Goal: Task Accomplishment & Management: Manage account settings

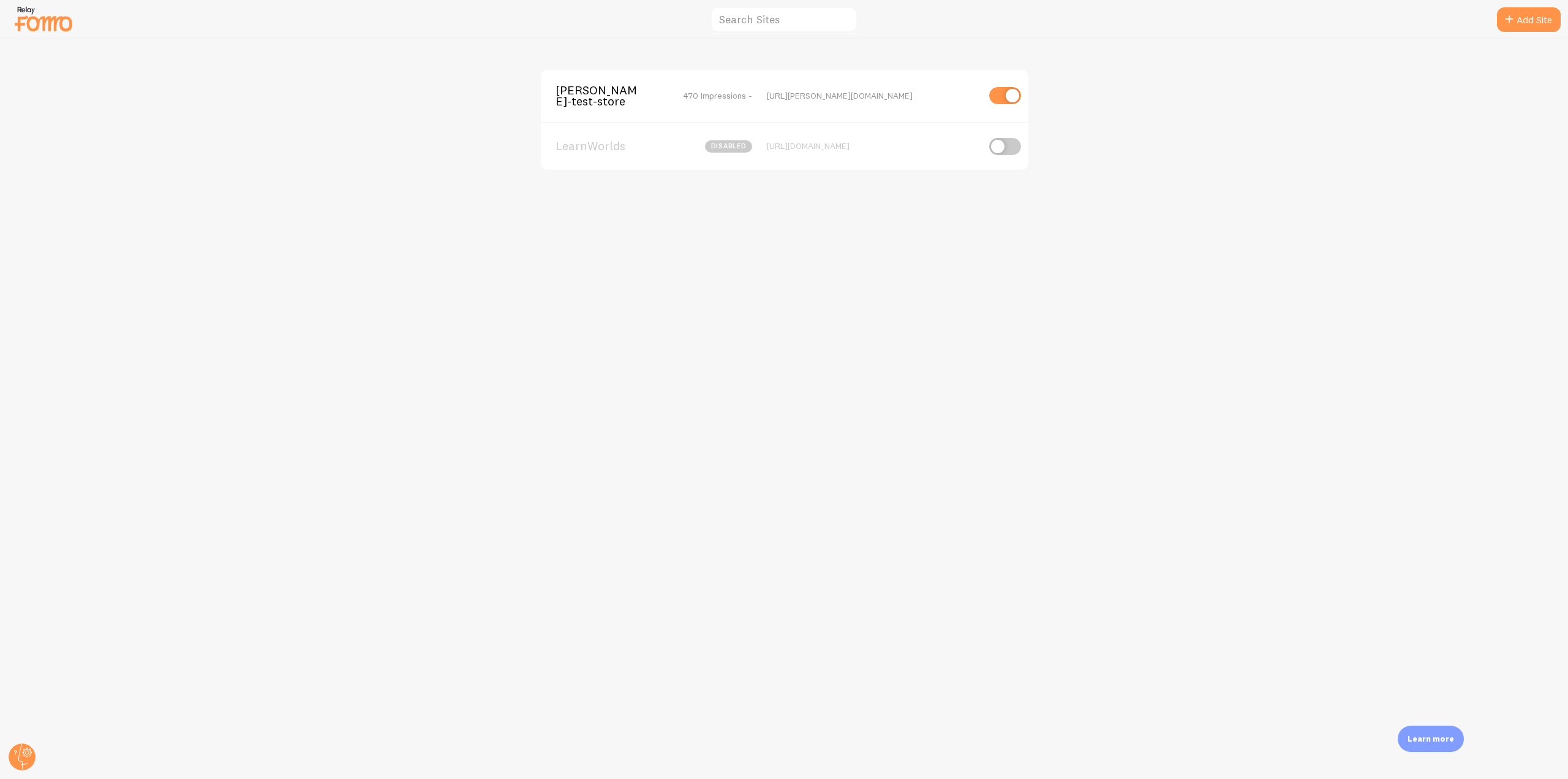
click at [602, 96] on span "[PERSON_NAME]-test-store" at bounding box center [605, 96] width 99 height 23
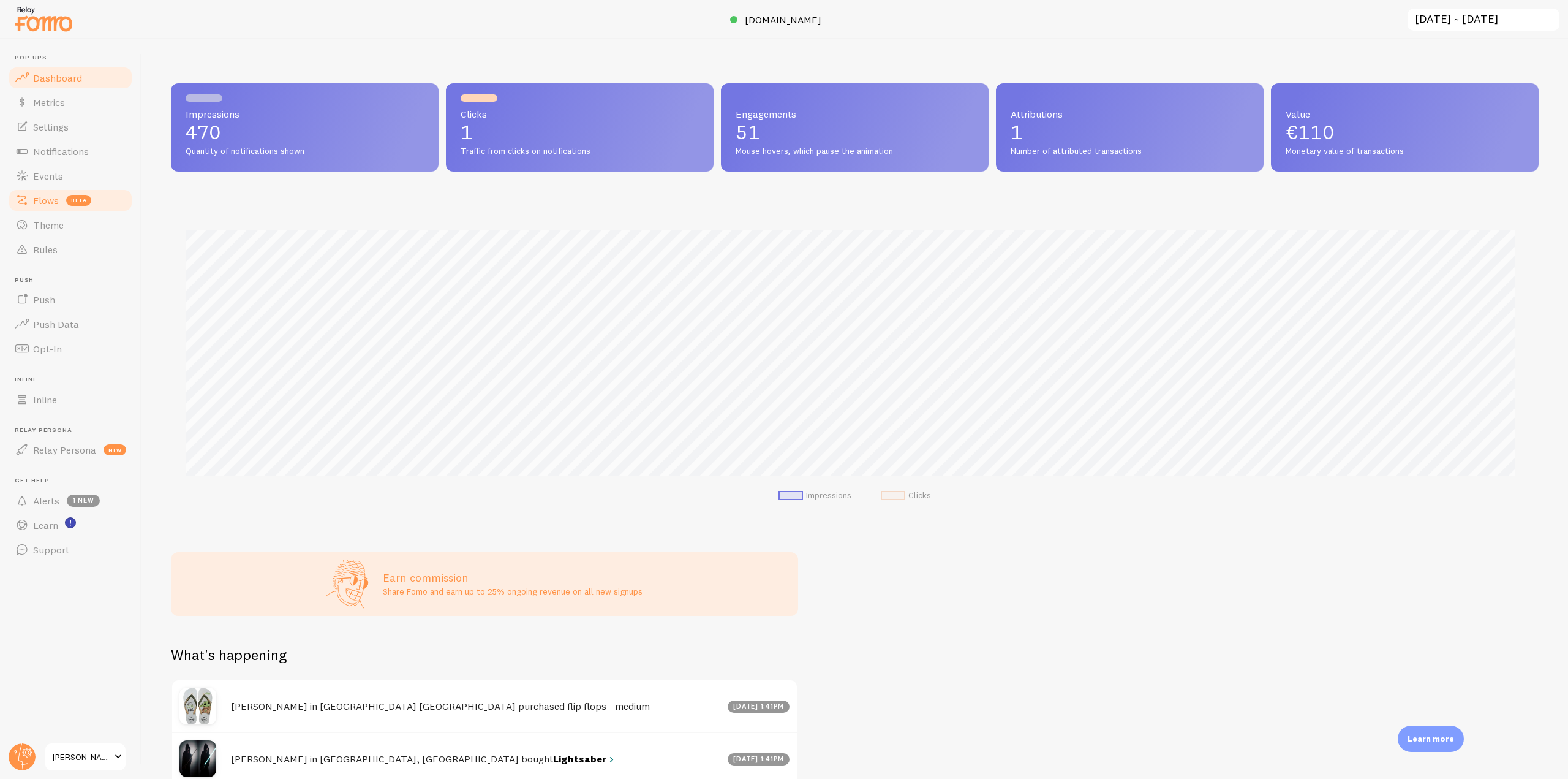
scroll to position [322, 1358]
click at [77, 237] on link "Rules" at bounding box center [70, 249] width 126 height 25
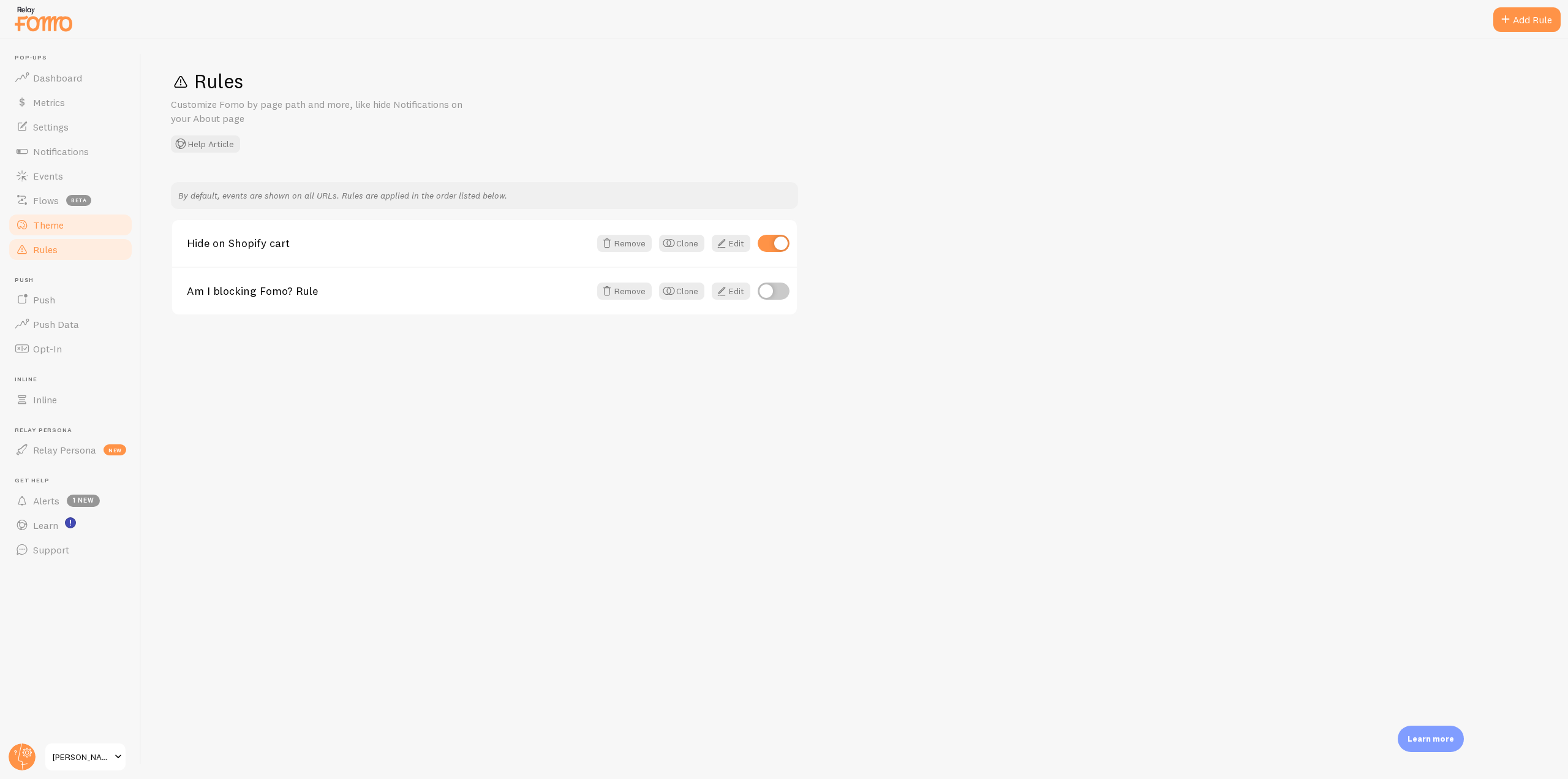
click at [77, 229] on link "Theme" at bounding box center [70, 225] width 126 height 25
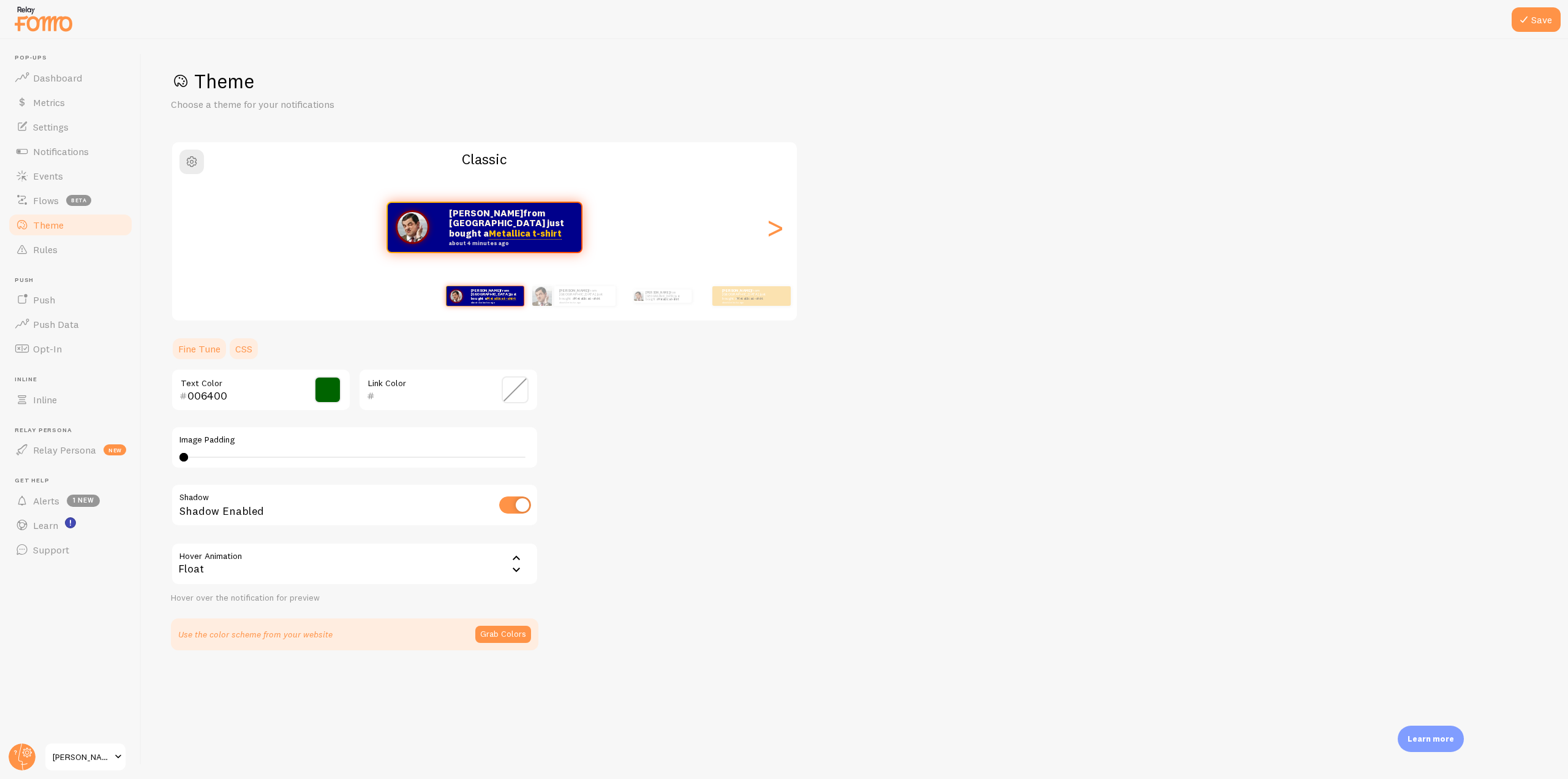
click at [234, 349] on link "CSS" at bounding box center [244, 348] width 32 height 25
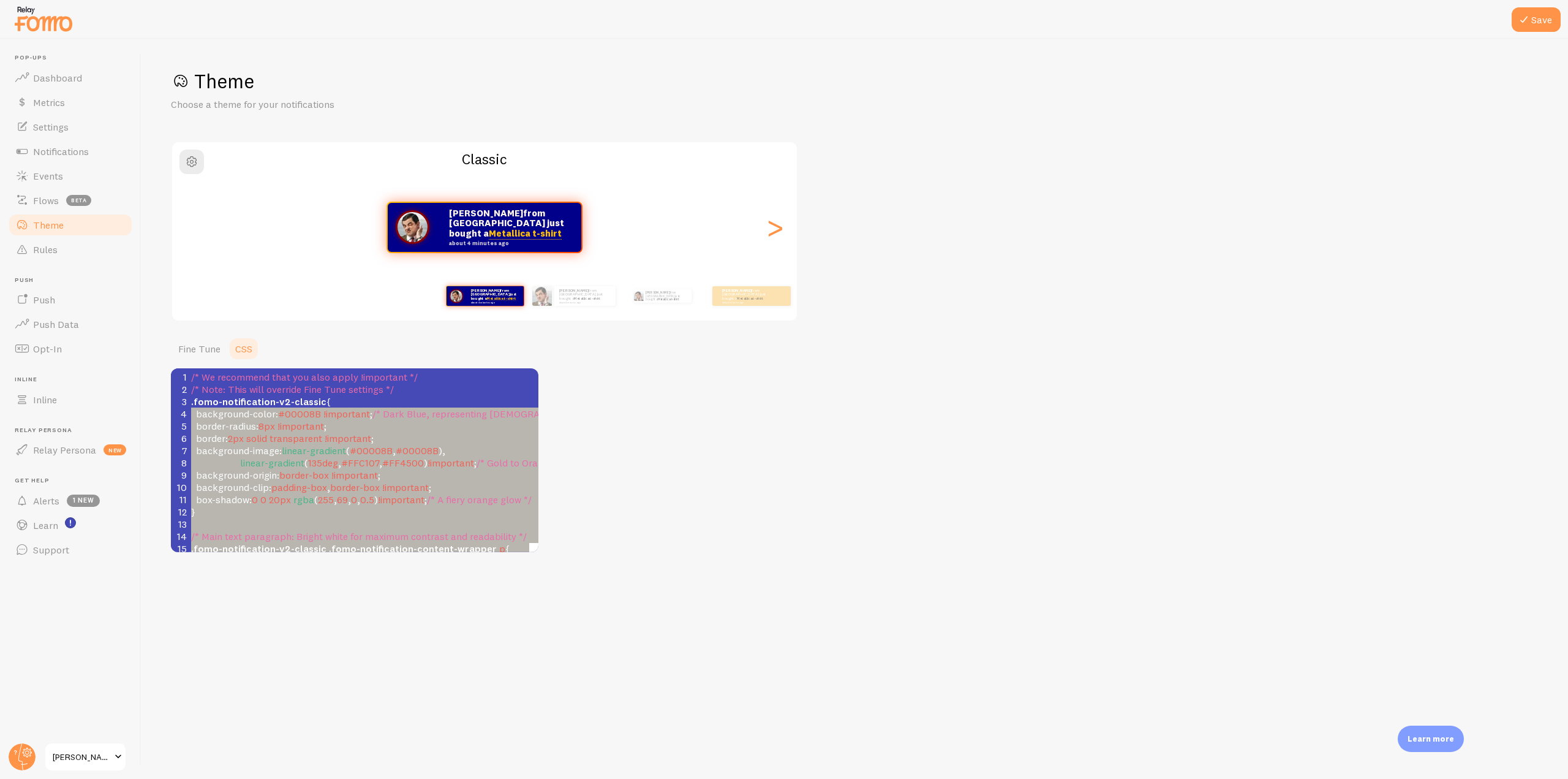
type textarea ".fomo-notification-v2-classic { background-color: #00008B !important; /* Dark B…"
drag, startPoint x: 220, startPoint y: 494, endPoint x: 185, endPoint y: 406, distance: 94.7
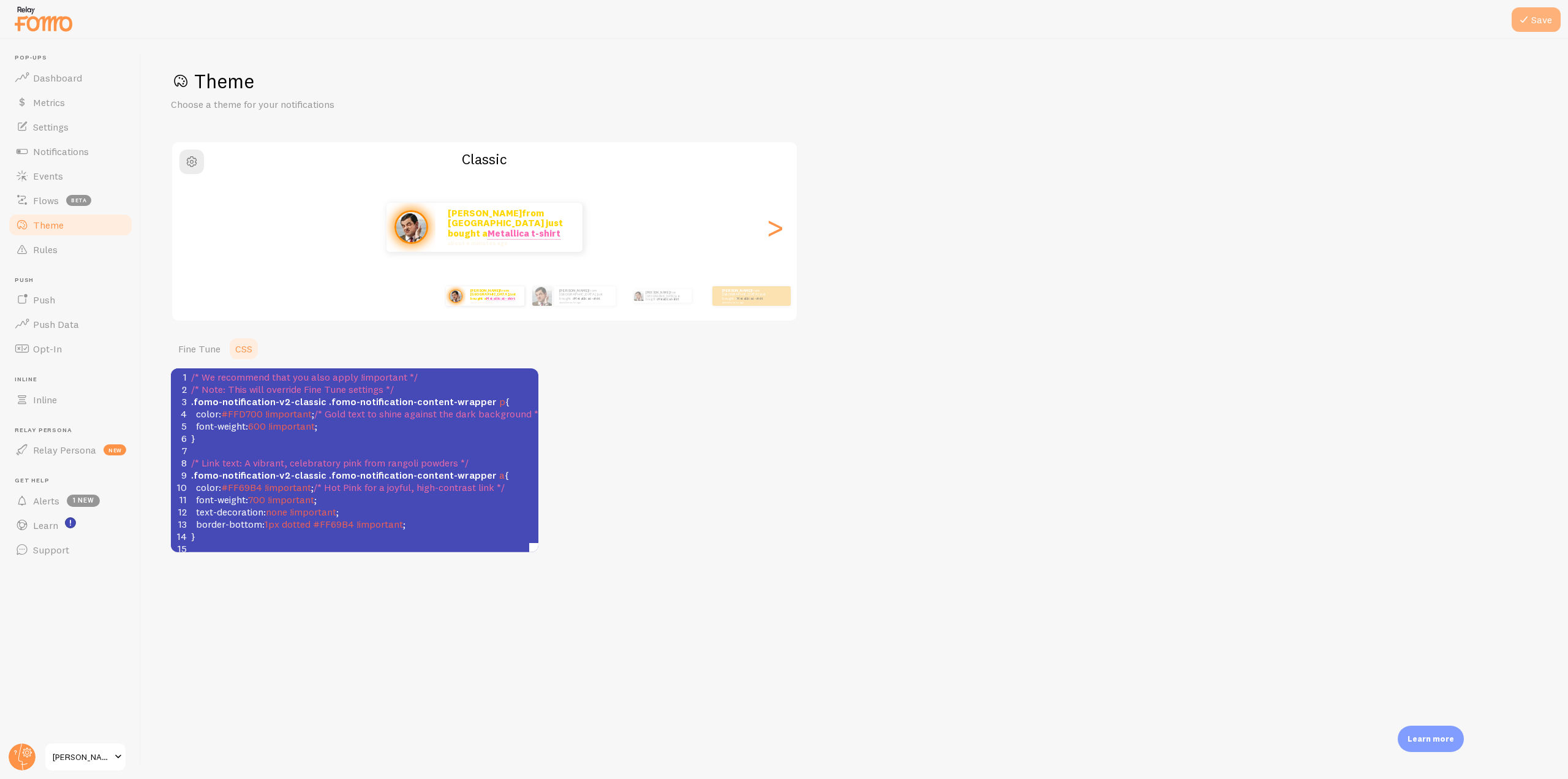
click at [1538, 21] on button "Save" at bounding box center [1536, 20] width 49 height 25
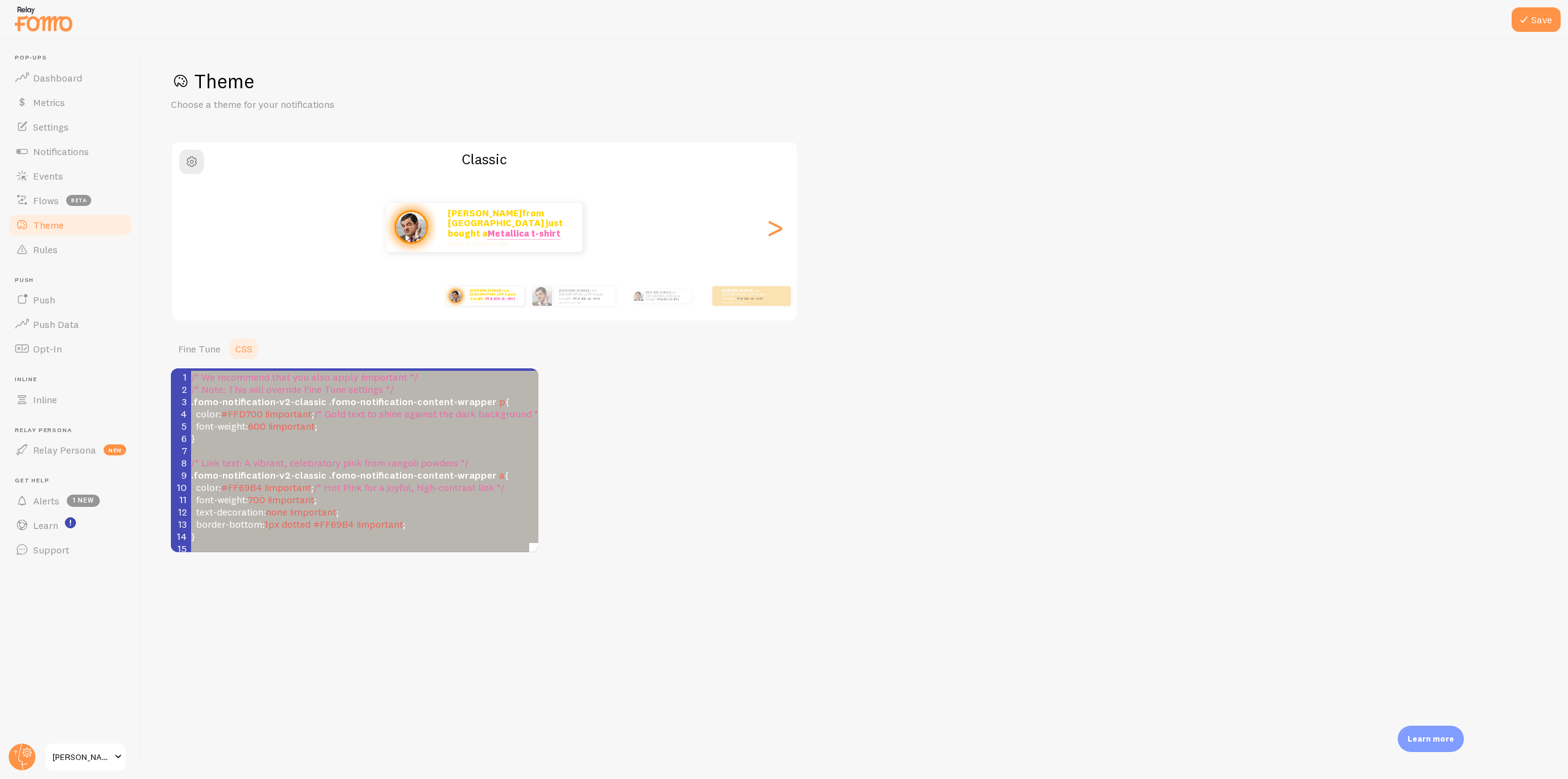
type textarea ".fomo-notification-v2-classic .fomo-notification-content-wrapper p { color: #FF…"
drag, startPoint x: 203, startPoint y: 435, endPoint x: 182, endPoint y: 403, distance: 38.3
click at [189, 403] on div "1 /* We recommend that you also apply !important */ 2 /* Note: This will overri…" at bounding box center [422, 676] width 466 height 612
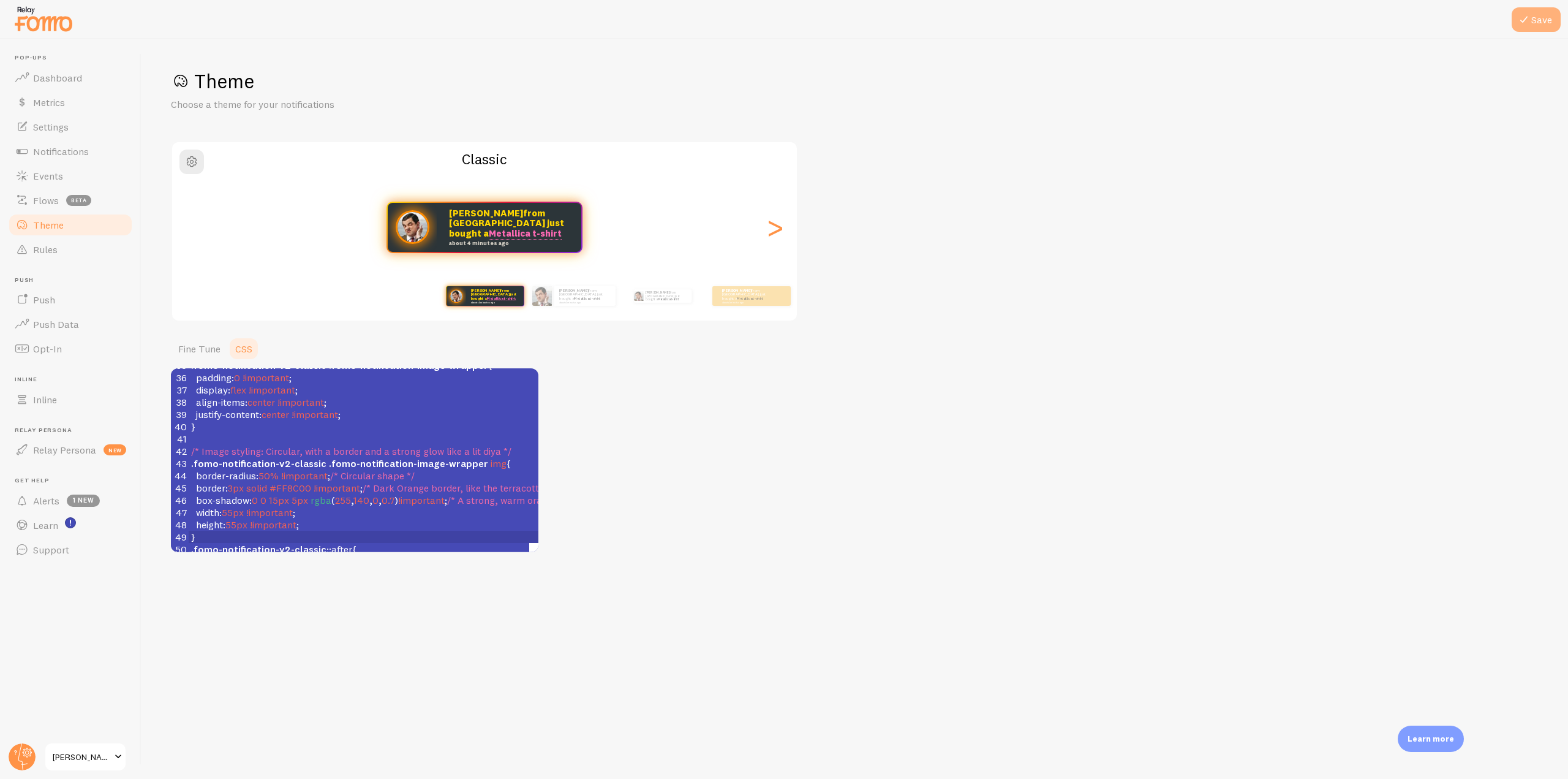
click at [1541, 23] on button "Save" at bounding box center [1536, 20] width 49 height 25
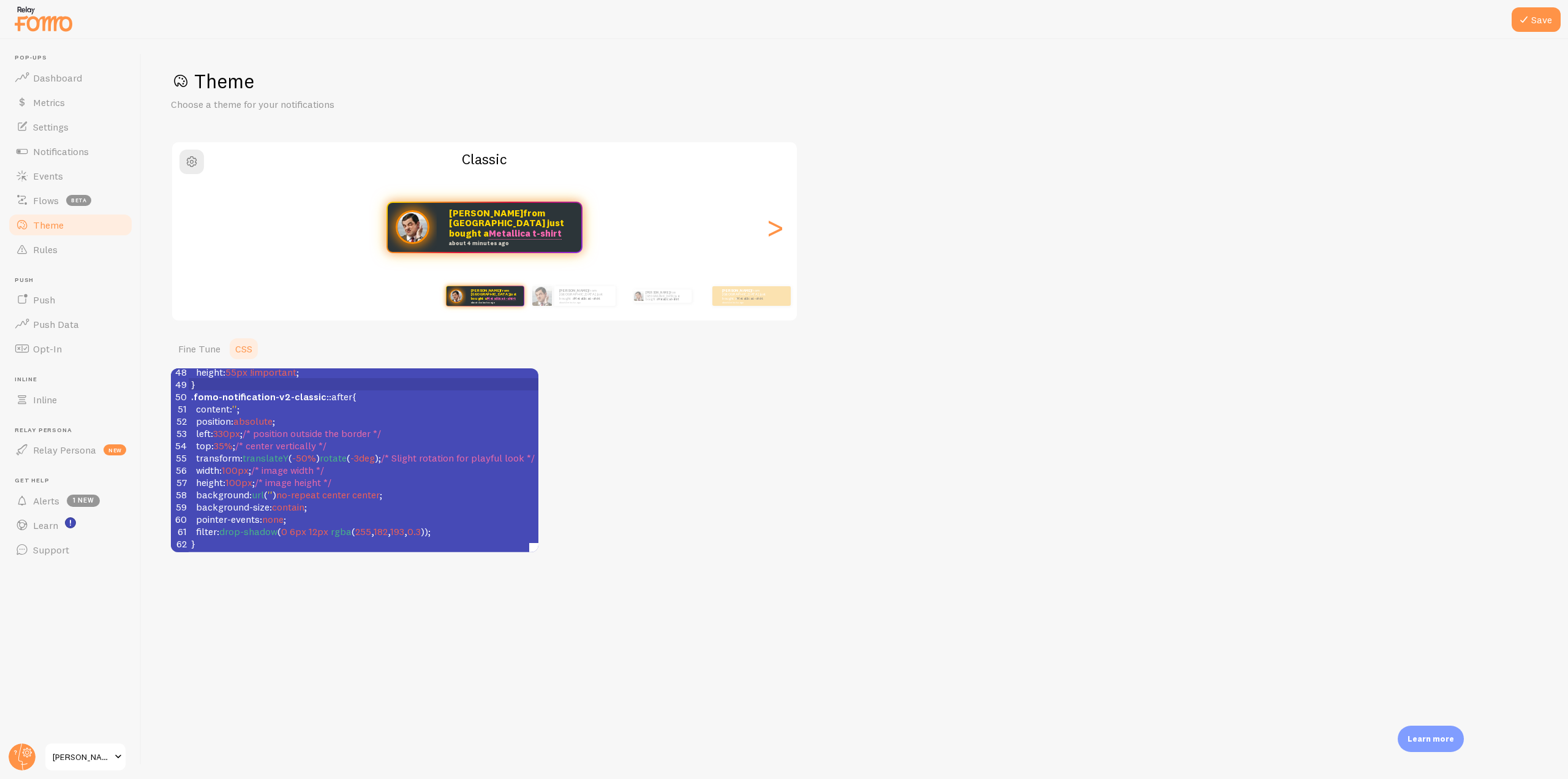
scroll to position [590, 0]
click at [270, 488] on span "''" at bounding box center [270, 494] width 5 height 12
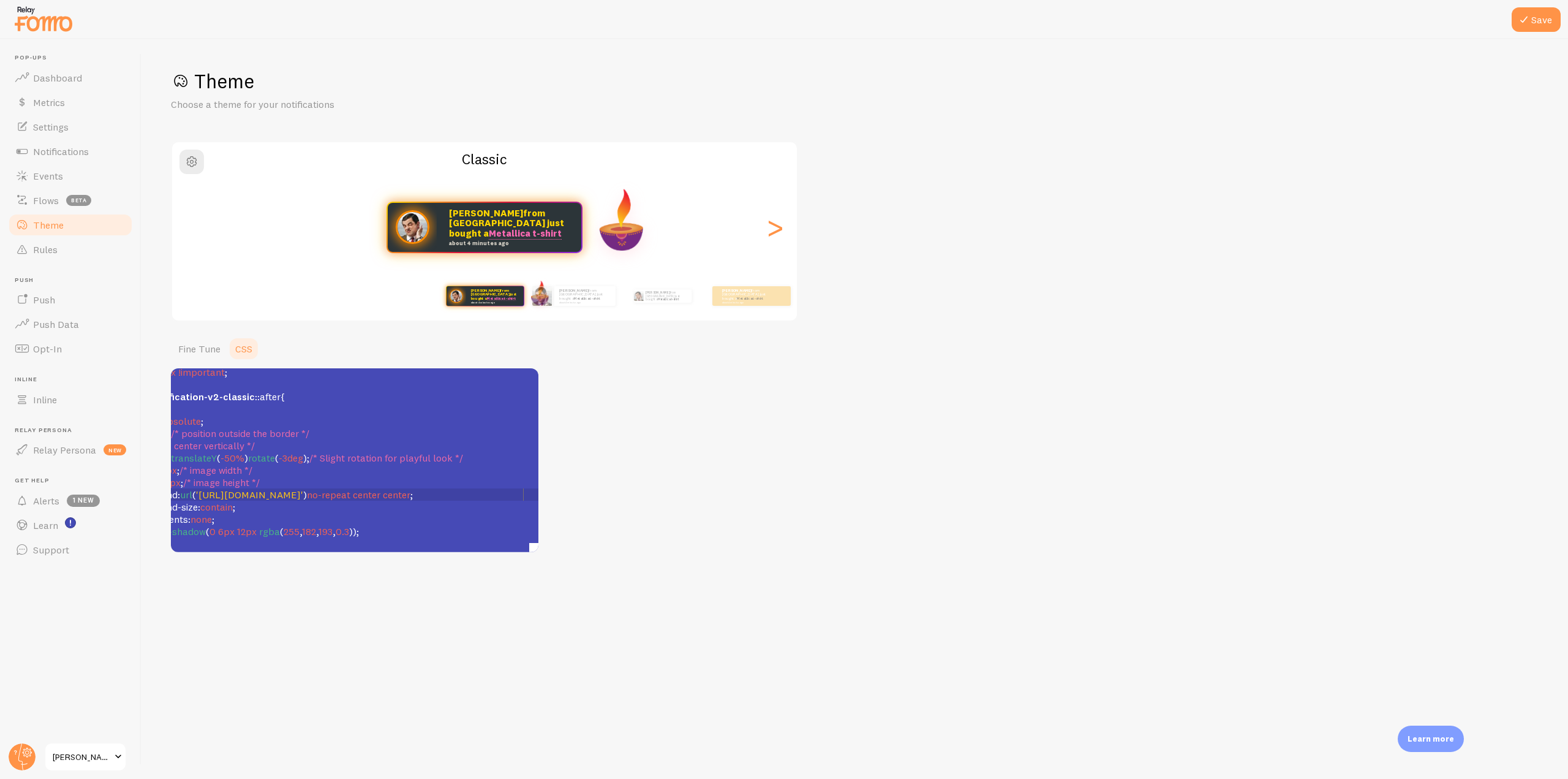
scroll to position [590, 1]
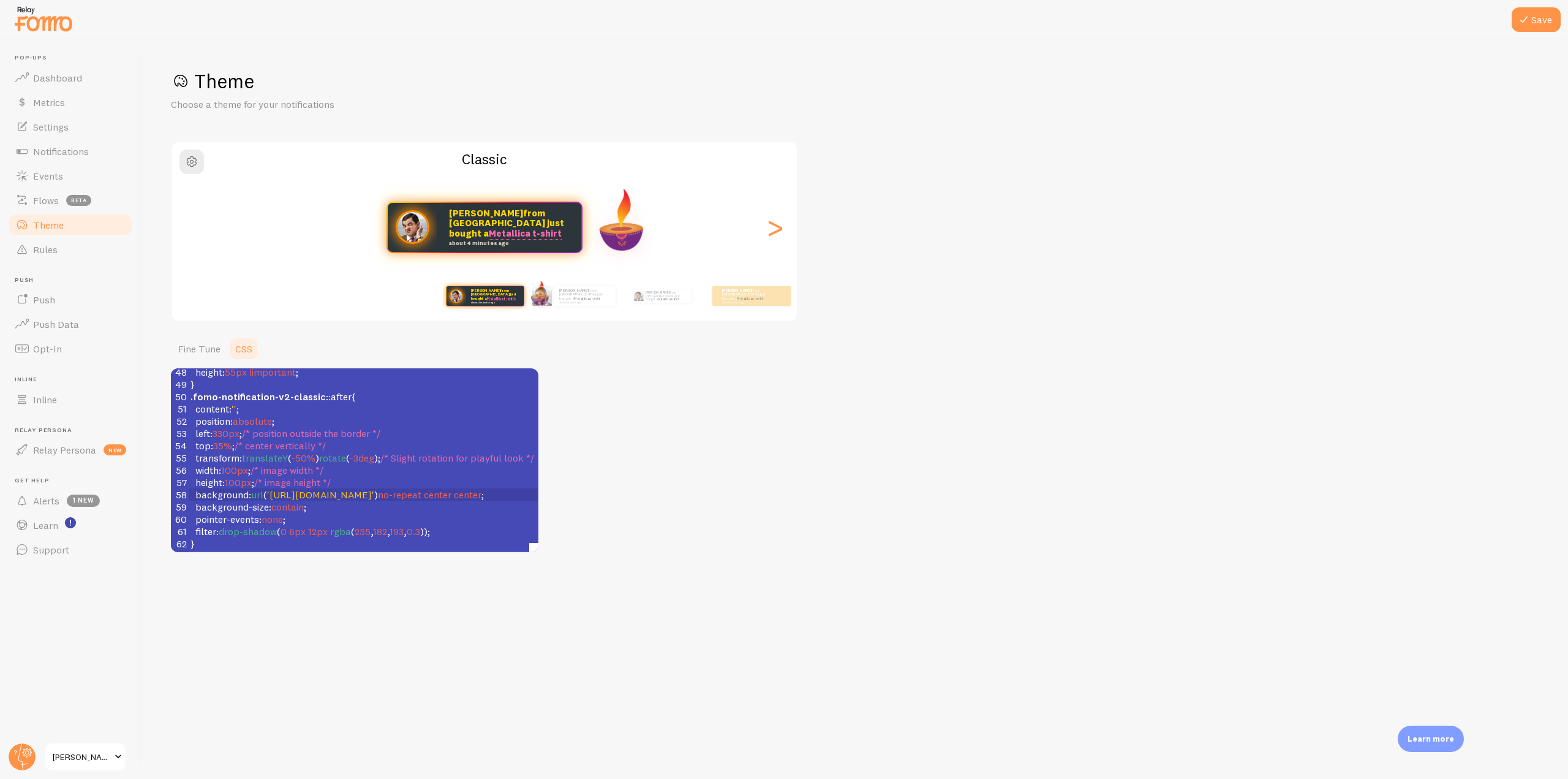
type textarea "3"
click at [223, 427] on span "330px" at bounding box center [226, 433] width 27 height 12
type textarea "2"
type textarea "3"
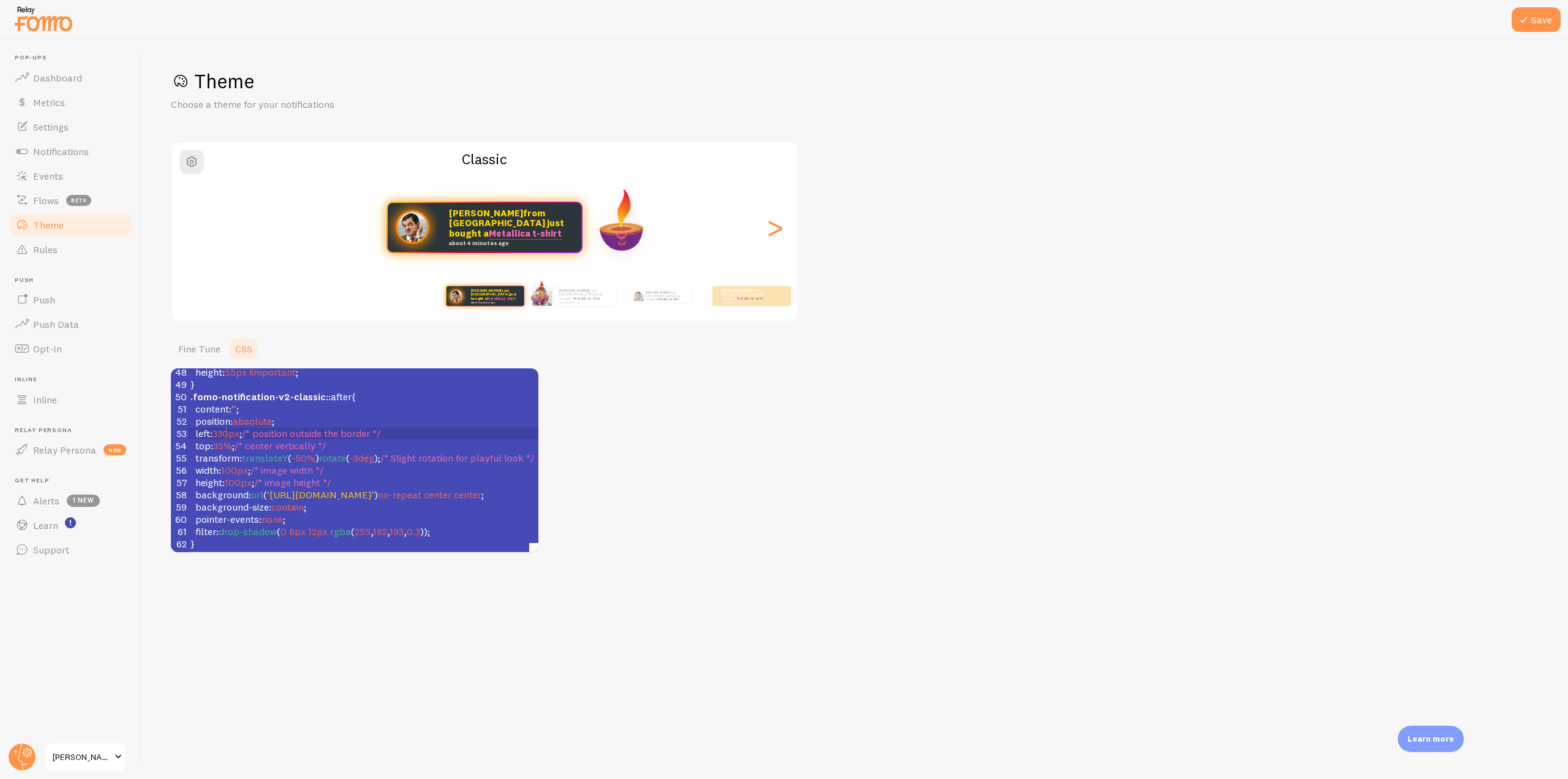
type textarea "1"
type textarea "0"
type textarea "2"
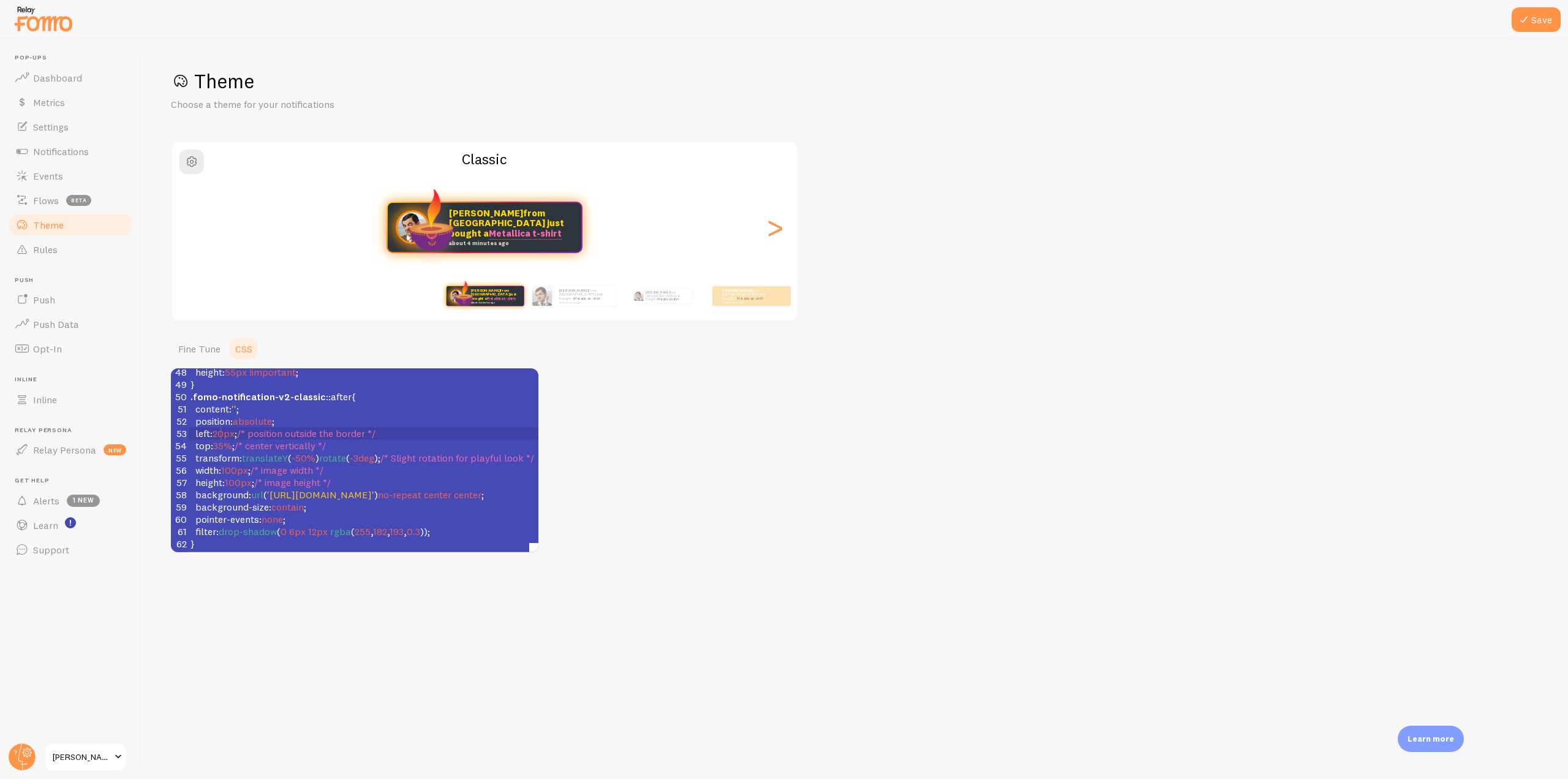
type textarea "8"
type textarea "9"
type textarea "8"
type textarea "2"
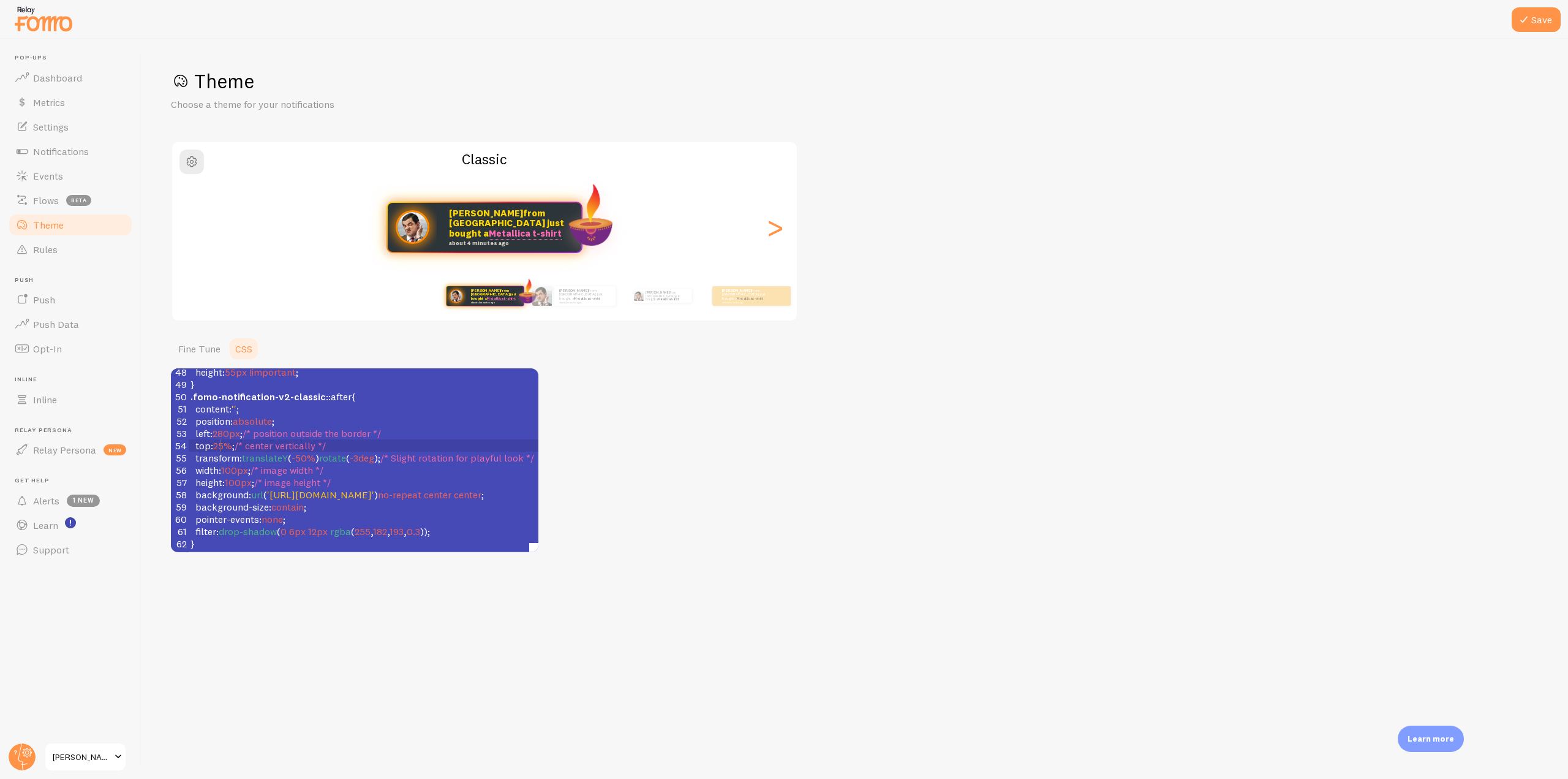
type textarea "3"
type textarea "4"
type textarea "3"
type textarea "24"
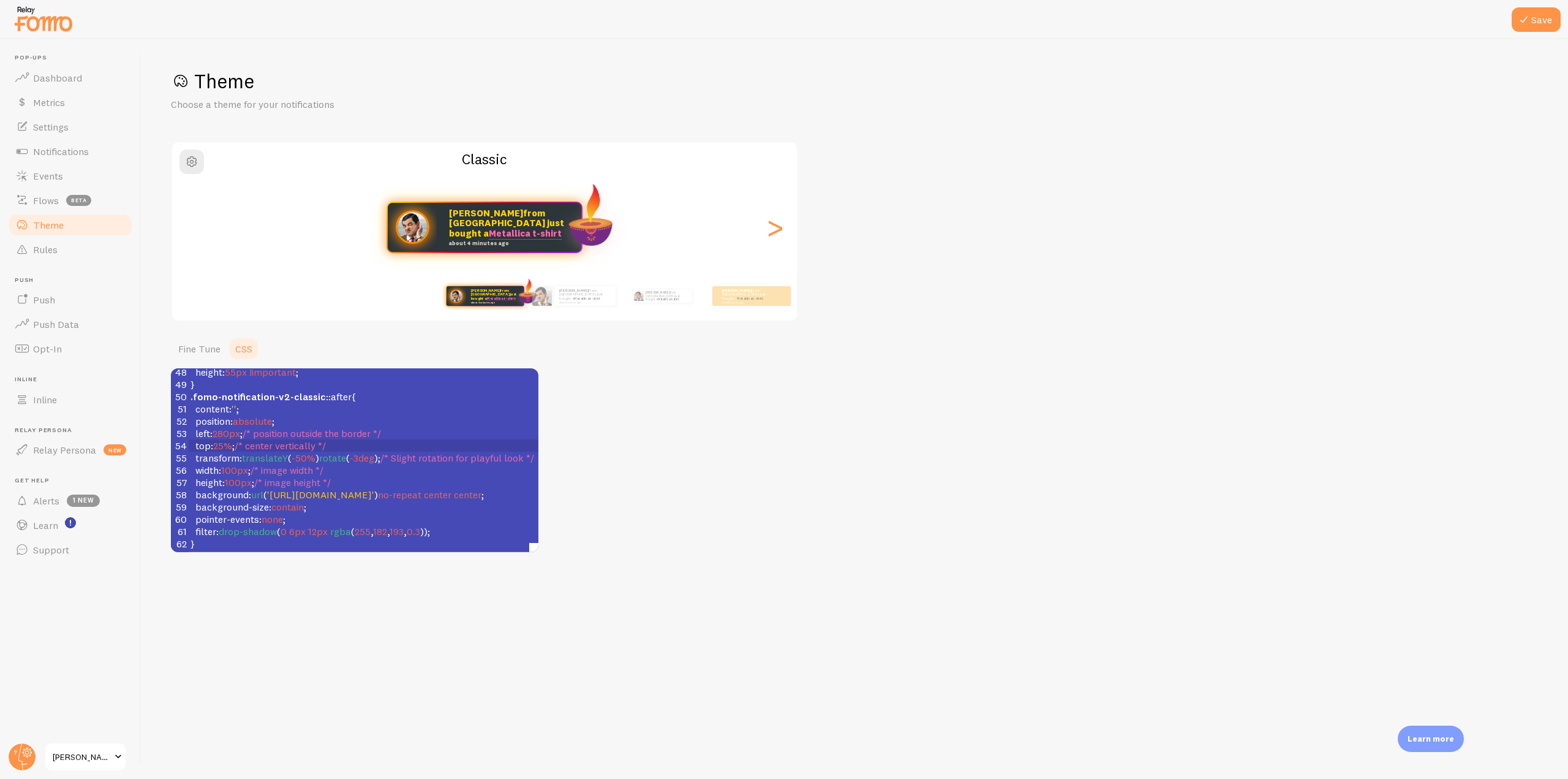
type textarea "3"
type textarea "4"
click at [1548, 21] on button "Save" at bounding box center [1536, 20] width 49 height 25
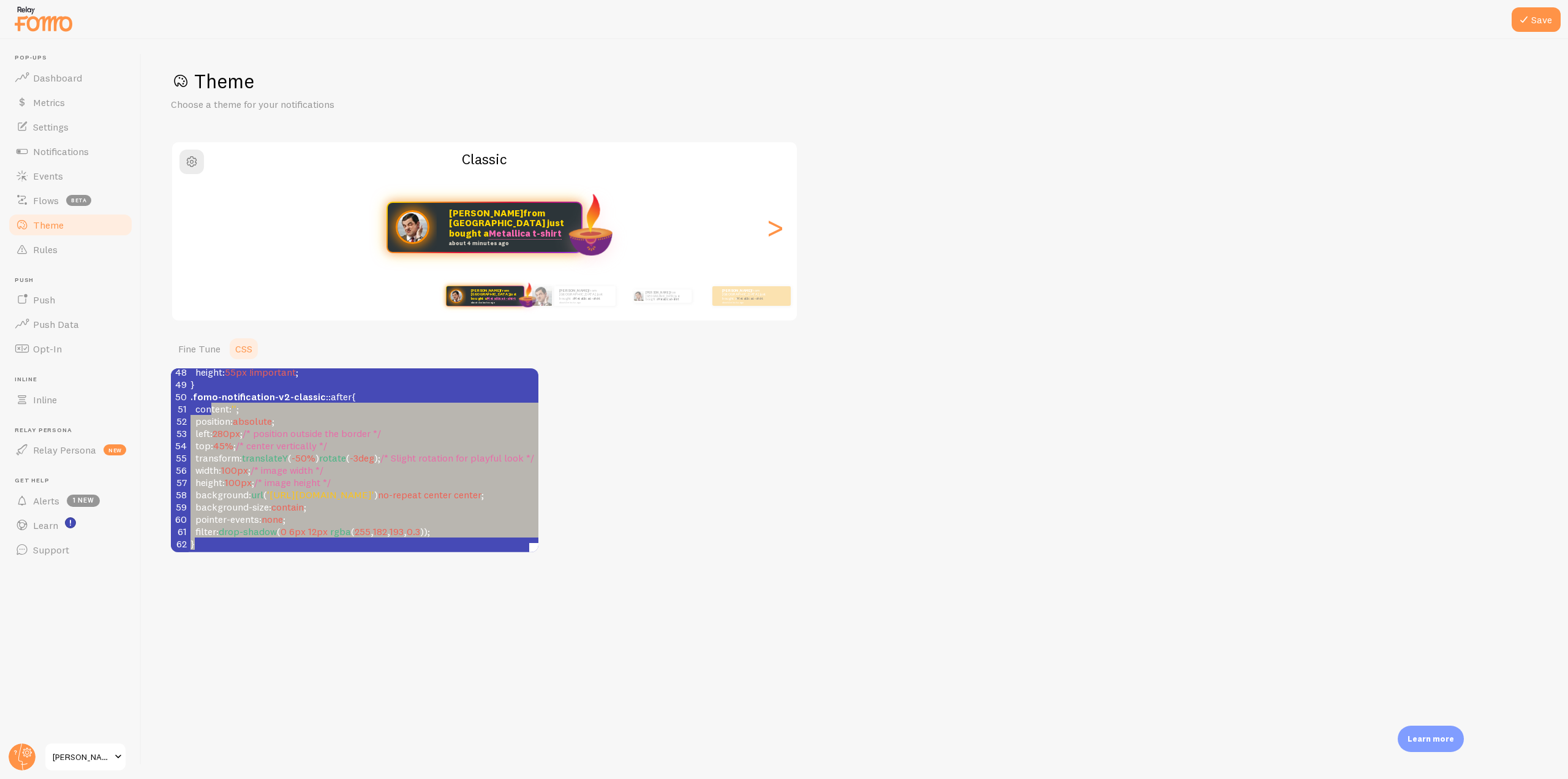
scroll to position [0, 1]
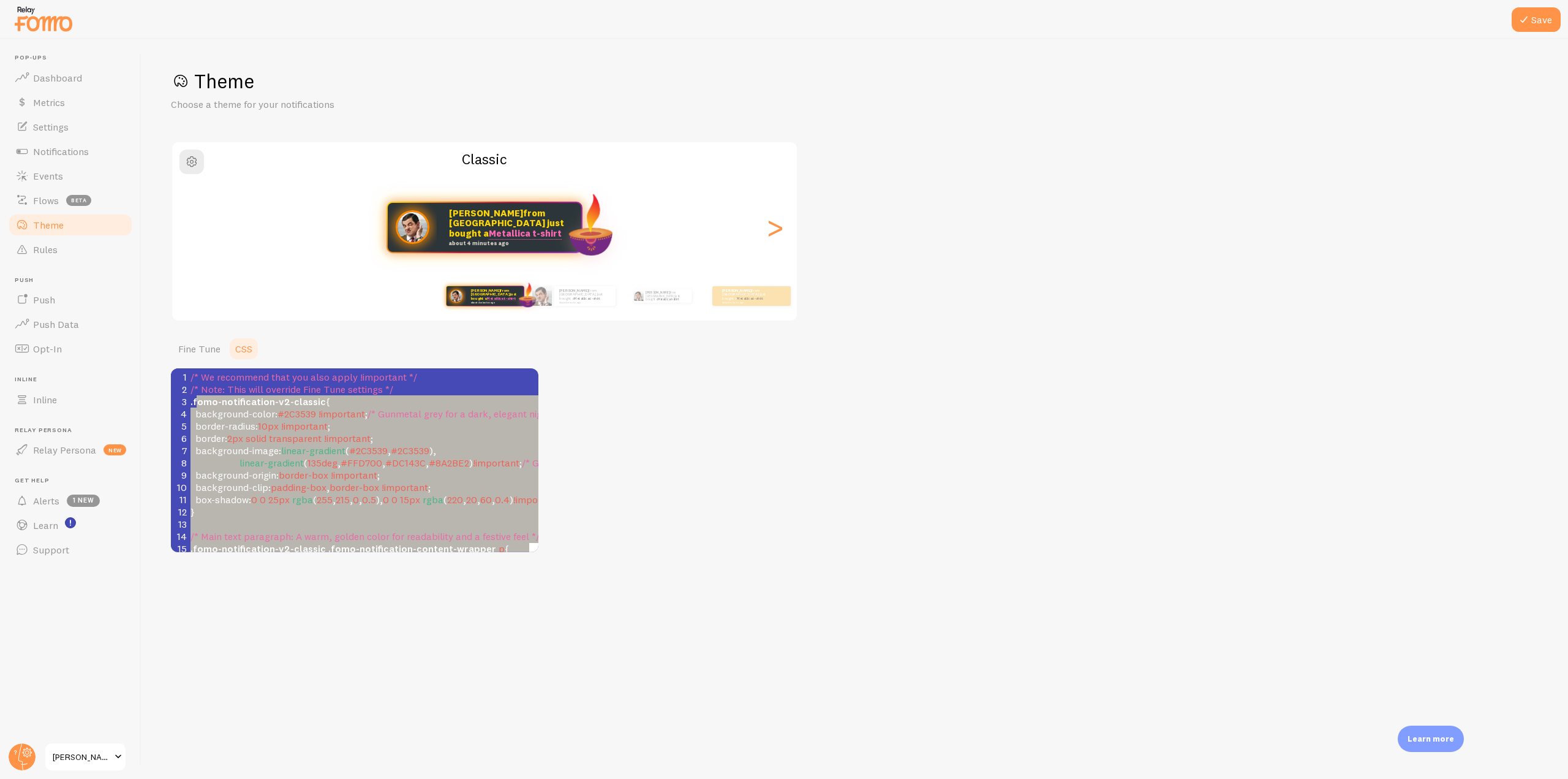
type textarea ".fomo-notification-v2-classic { background-color: #2C3539 !important; /* Gunmet…"
drag, startPoint x: 222, startPoint y: 534, endPoint x: 188, endPoint y: 403, distance: 135.3
